Goal: Find specific page/section: Find specific page/section

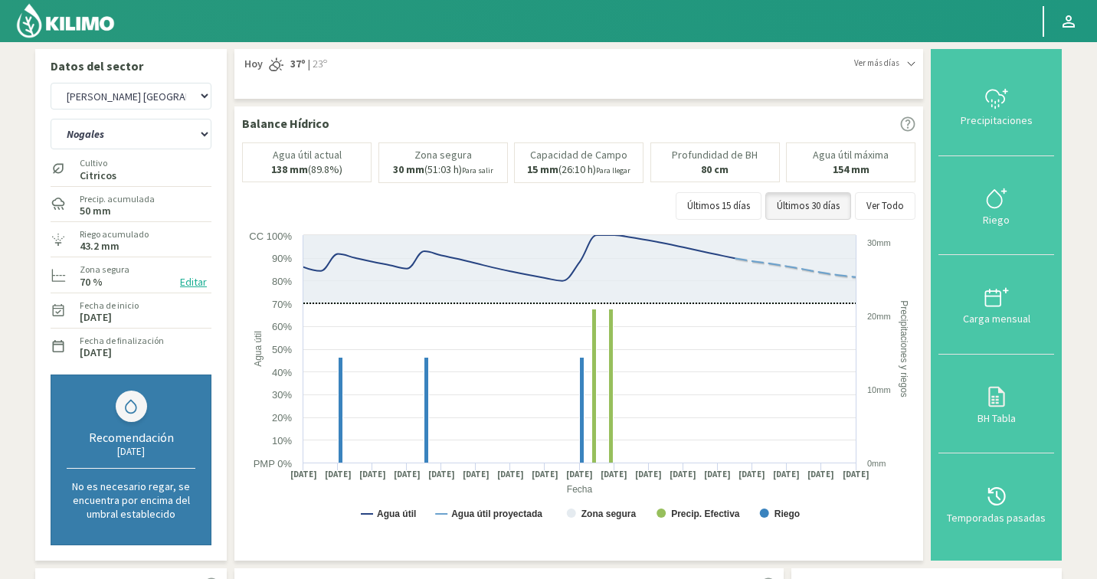
select select "701: Object"
select select "44: Object"
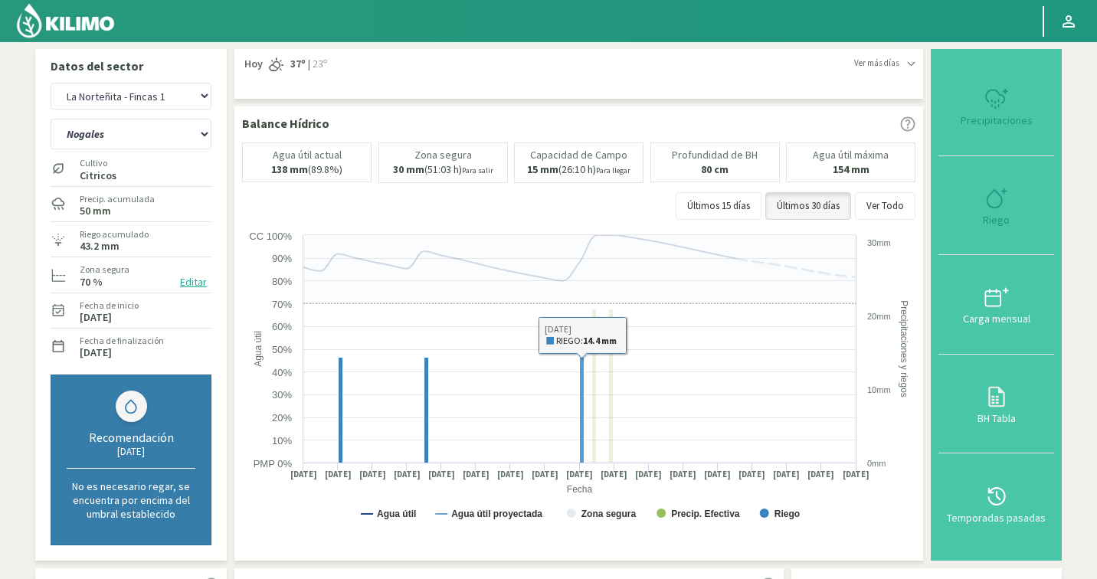
select select "1024: Object"
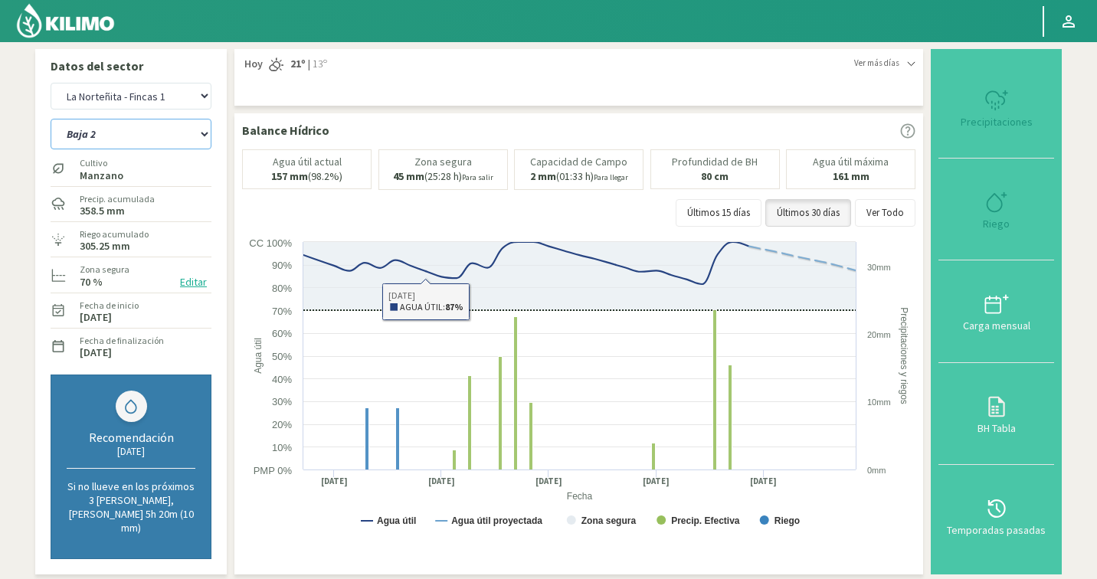
click at [87, 136] on select "Baja 2 Baja 4 [GEOGRAPHIC_DATA] [GEOGRAPHIC_DATA]" at bounding box center [131, 134] width 161 height 31
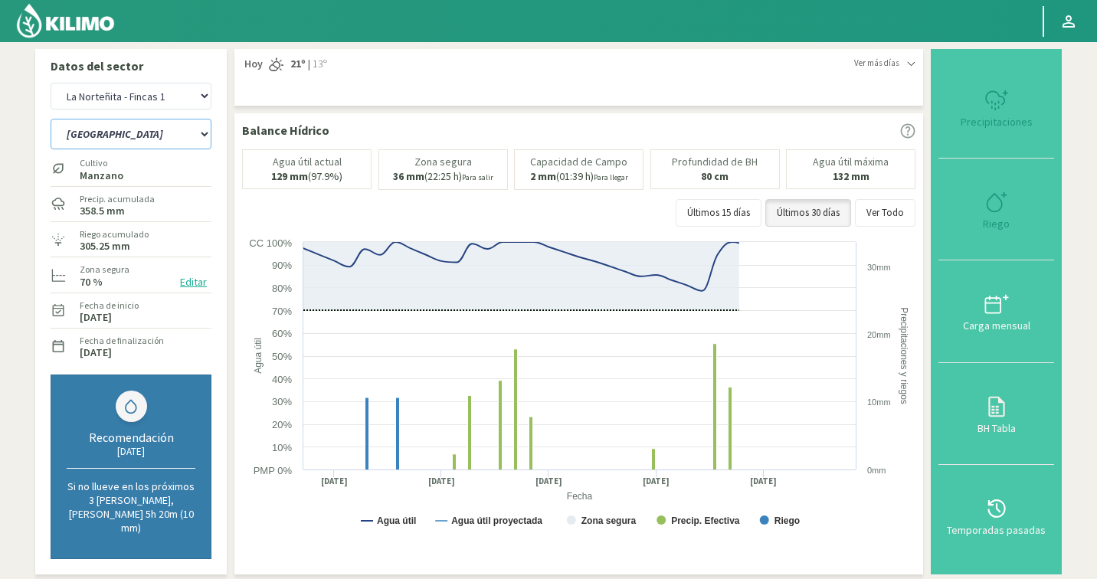
select select "45: Object"
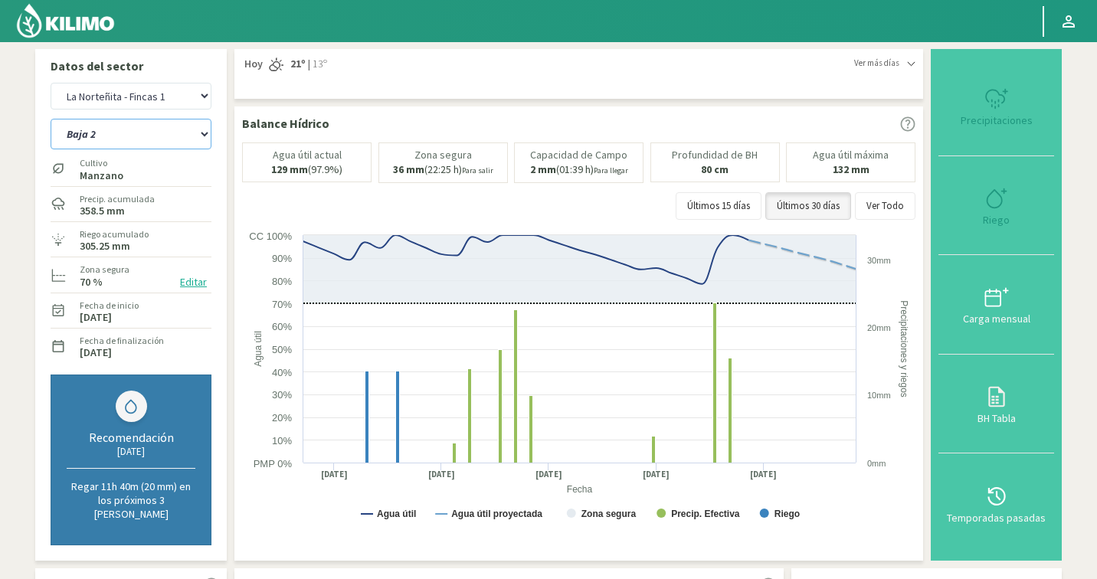
select select "1302: Object"
click at [130, 144] on select "Baja 2 Baja 4 [GEOGRAPHIC_DATA] [GEOGRAPHIC_DATA]" at bounding box center [131, 134] width 161 height 31
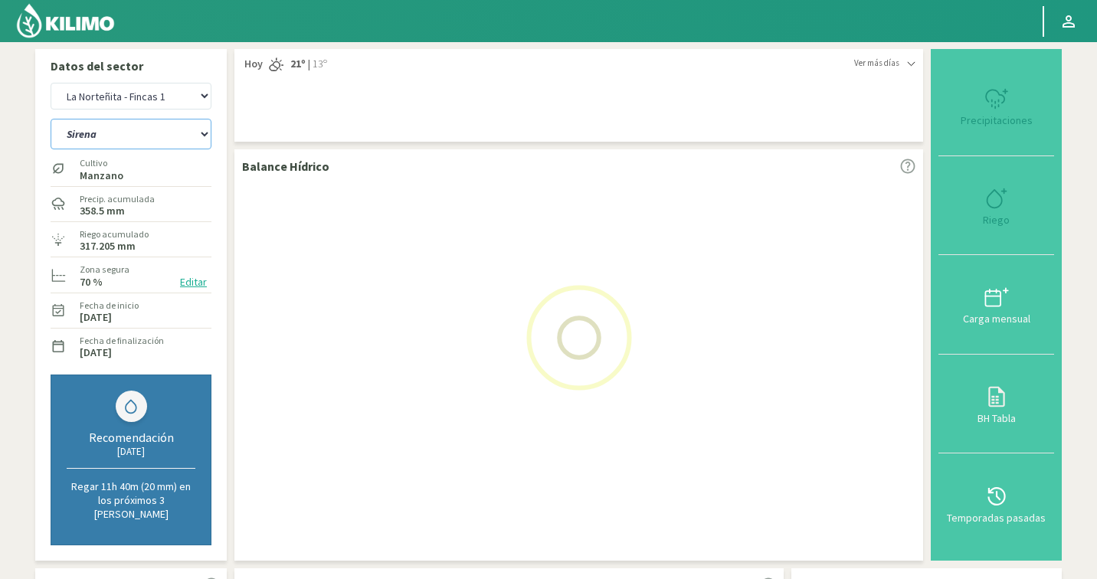
select select "52: Object"
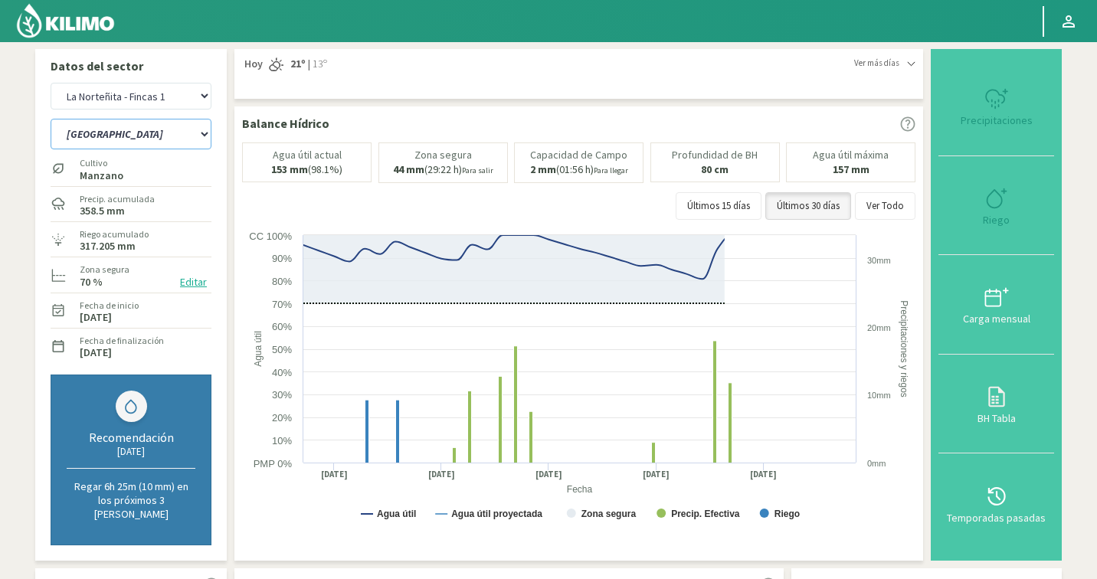
select select "1580: Object"
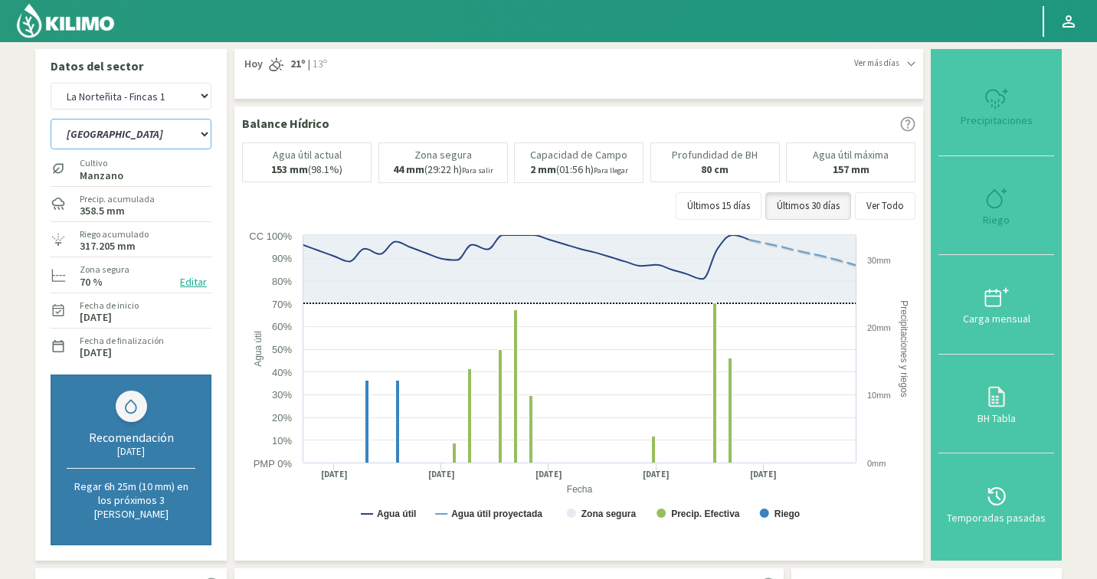
click at [134, 129] on select "Baja 2 Baja 4 [GEOGRAPHIC_DATA] [GEOGRAPHIC_DATA]" at bounding box center [131, 134] width 161 height 31
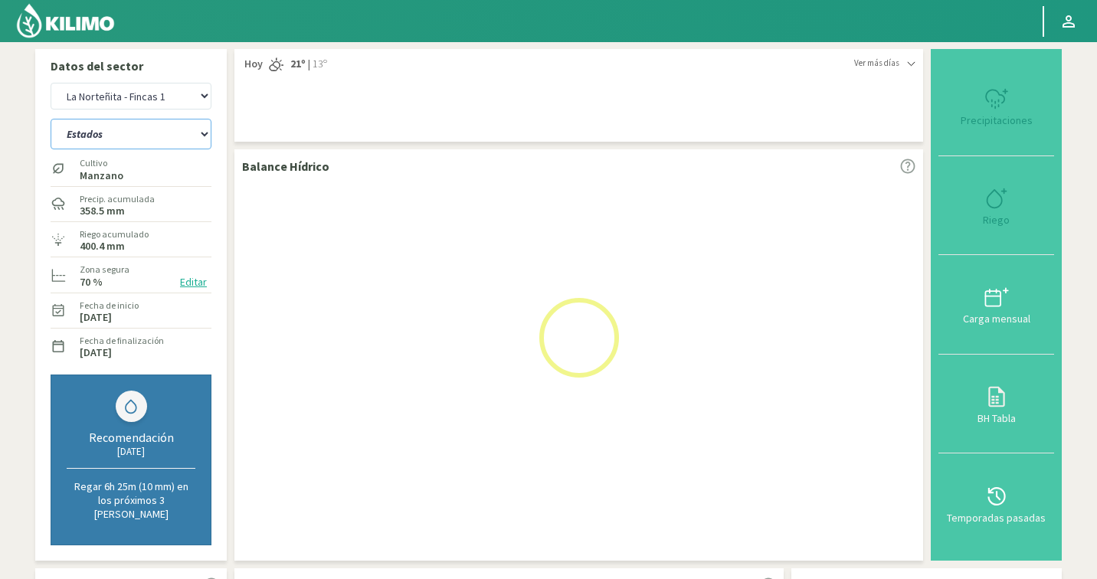
select select "59: Object"
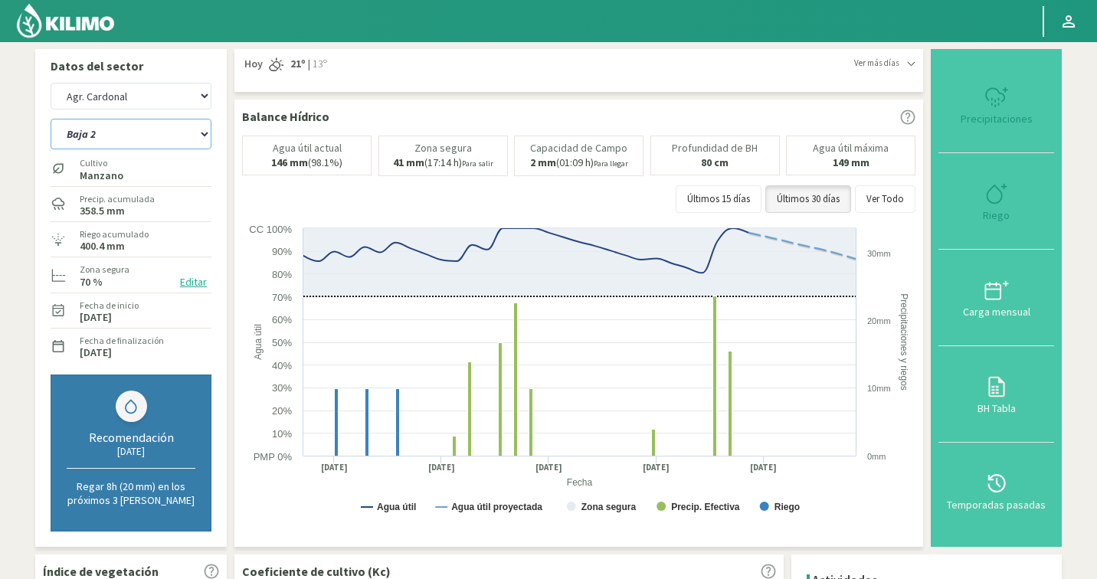
select select "1858: Object"
click at [163, 110] on select "Agr. Cardonal Agr. El [PERSON_NAME] [PERSON_NAME] [GEOGRAPHIC_DATA] - IC Agríco…" at bounding box center [131, 96] width 161 height 27
select select "63: Object"
click at [110, 97] on select "Agr. Cardonal Agr. El [PERSON_NAME] [PERSON_NAME] [GEOGRAPHIC_DATA] - IC Agríco…" at bounding box center [131, 96] width 161 height 27
select select "2135: Object"
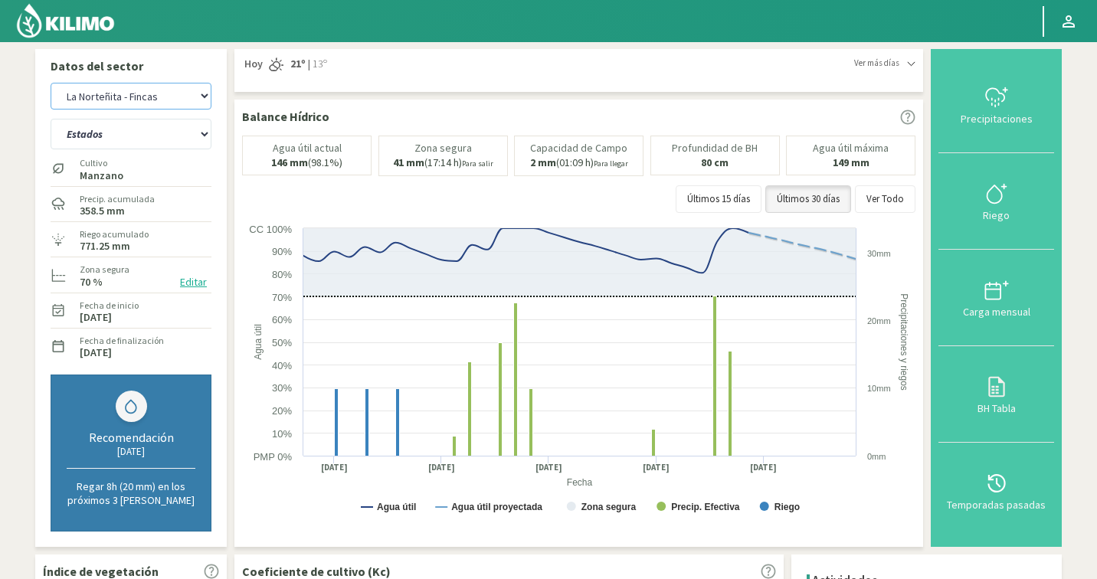
select select "65: Object"
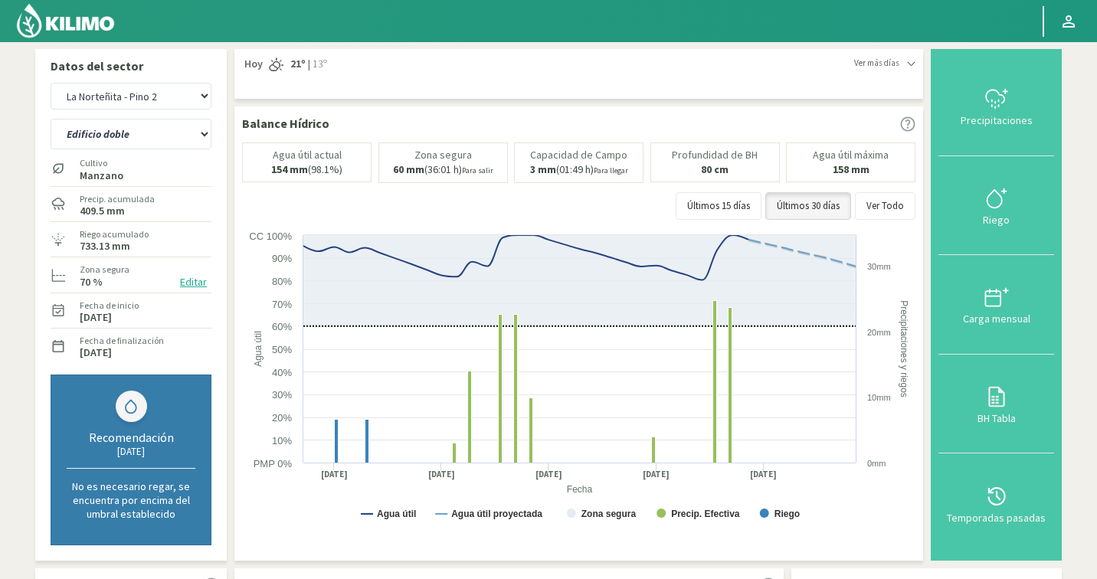
select select "2417: Object"
select select "69: Object"
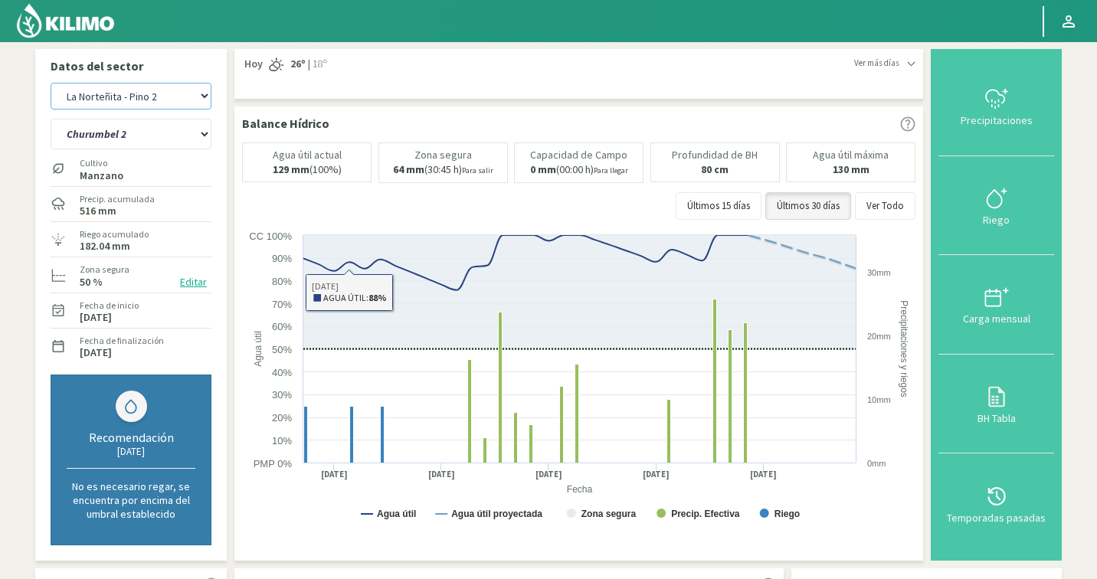
click at [90, 99] on select "Agr. Cardonal Agr. El [PERSON_NAME] [PERSON_NAME] [GEOGRAPHIC_DATA] - IC Agríco…" at bounding box center [131, 96] width 161 height 27
select select "2595: Object"
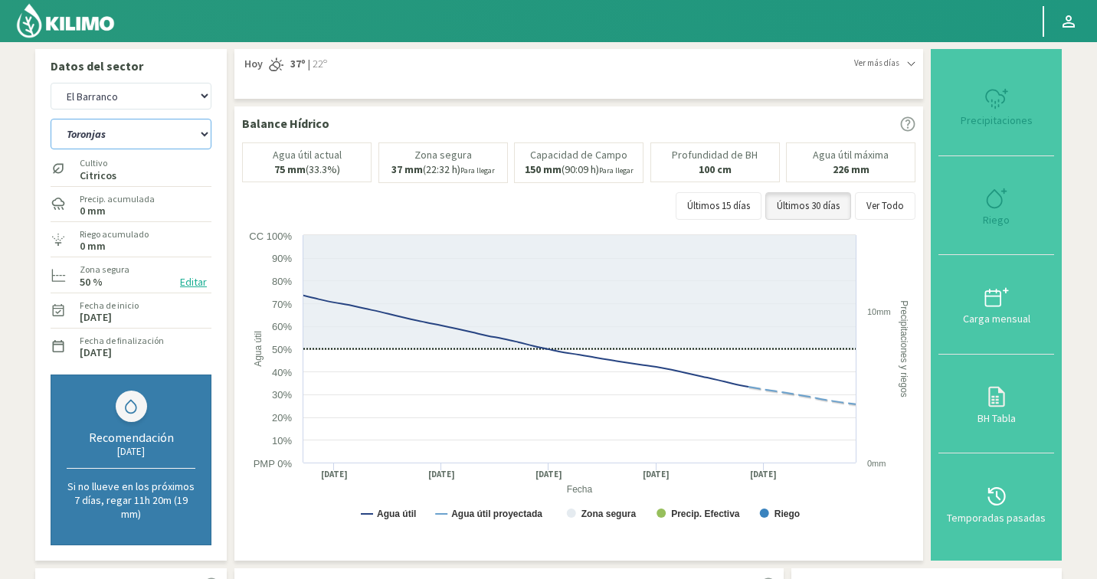
click at [140, 146] on select "Toronjas Valencia 1 Valencia 2 [GEOGRAPHIC_DATA] 3 [GEOGRAPHIC_DATA] 4" at bounding box center [131, 134] width 161 height 31
select select "75: Object"
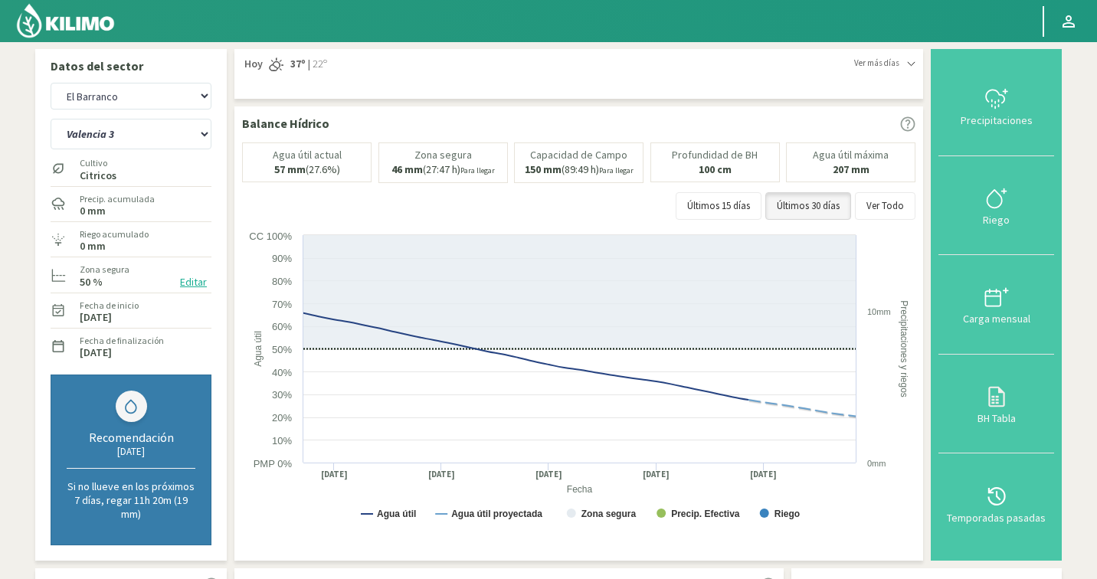
select select "2873: Object"
select select "80: Object"
click at [125, 133] on select "Toronjas Valencia 1 Valencia 2 [GEOGRAPHIC_DATA] 3 [GEOGRAPHIC_DATA] 4" at bounding box center [131, 134] width 161 height 31
